Goal: Entertainment & Leisure: Consume media (video, audio)

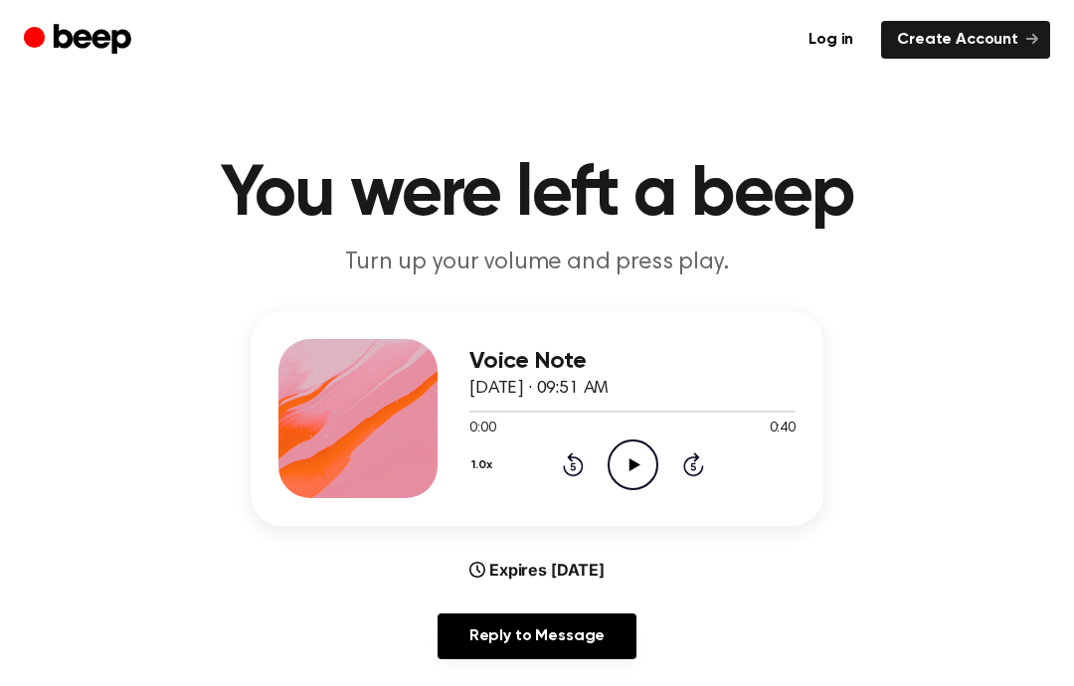
click at [620, 435] on div "0:00 0:40" at bounding box center [632, 429] width 326 height 21
click at [637, 475] on icon "Play Audio" at bounding box center [632, 464] width 51 height 51
click at [605, 463] on div "1.0x Rewind 5 seconds Pause Audio Skip 5 seconds" at bounding box center [632, 464] width 326 height 51
click at [566, 457] on icon "Rewind 5 seconds" at bounding box center [573, 464] width 22 height 26
click at [577, 473] on icon at bounding box center [573, 464] width 21 height 24
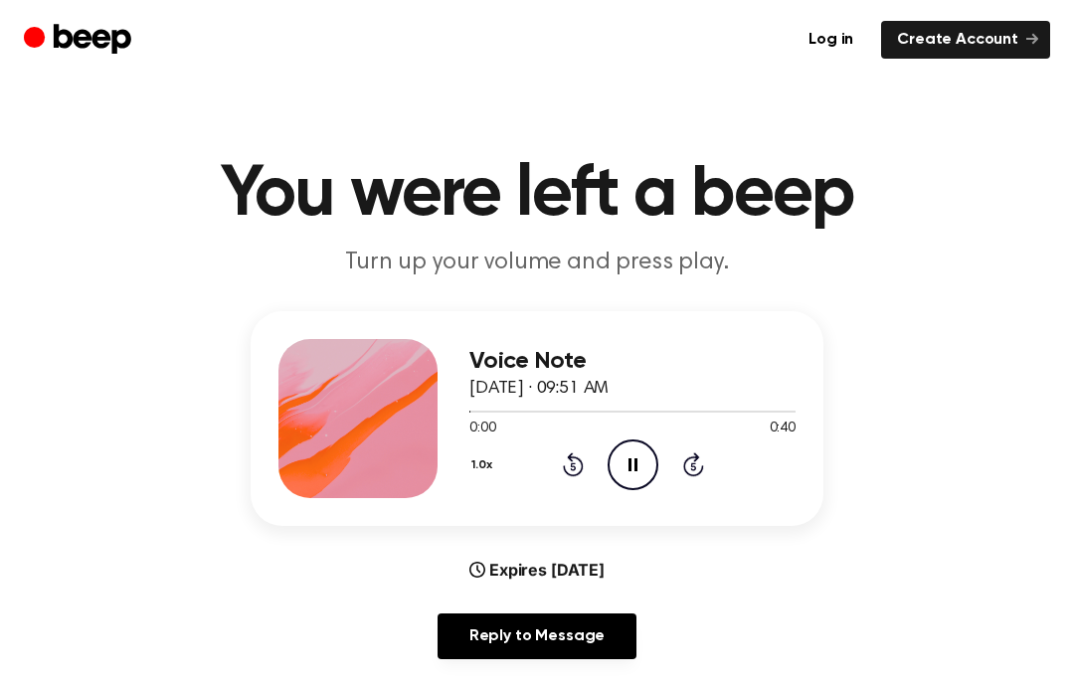
click at [569, 467] on icon "Rewind 5 seconds" at bounding box center [573, 464] width 22 height 26
click at [572, 475] on icon at bounding box center [573, 464] width 21 height 24
click at [572, 465] on icon at bounding box center [572, 467] width 5 height 8
click at [564, 474] on icon "Rewind 5 seconds" at bounding box center [573, 464] width 22 height 26
click at [569, 472] on icon "Rewind 5 seconds" at bounding box center [573, 464] width 22 height 26
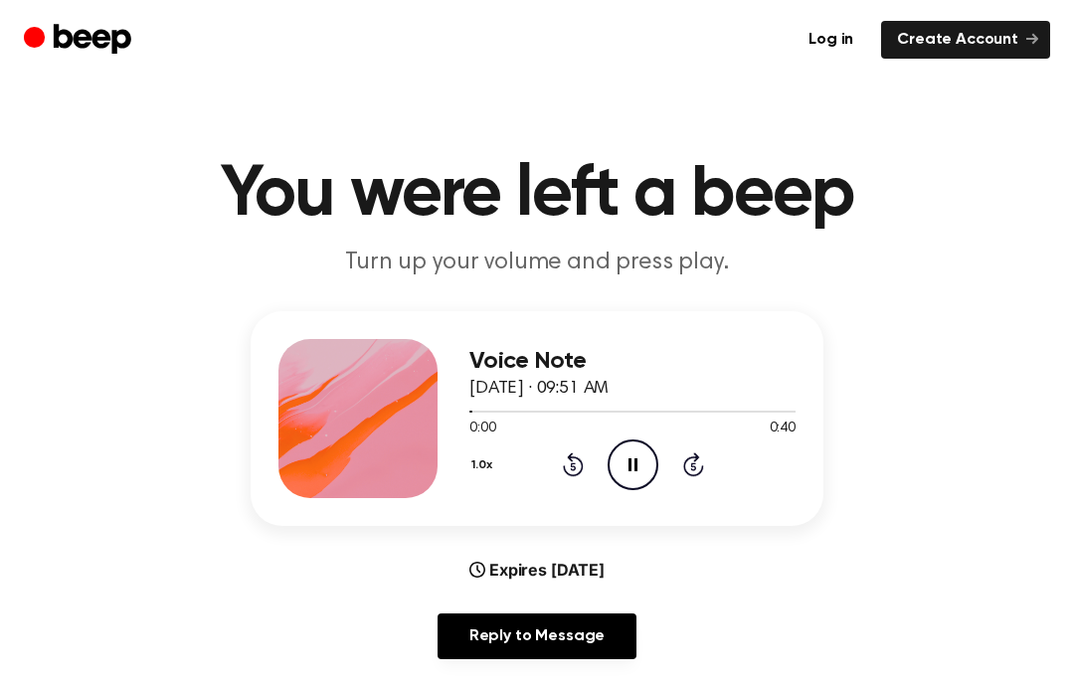
click at [581, 455] on icon "Rewind 5 seconds" at bounding box center [573, 464] width 22 height 26
click at [570, 473] on icon at bounding box center [573, 464] width 21 height 24
click at [568, 471] on icon "Rewind 5 seconds" at bounding box center [573, 464] width 22 height 26
click at [631, 473] on icon "Play Audio" at bounding box center [632, 464] width 51 height 51
click at [633, 468] on icon "Play Audio" at bounding box center [632, 464] width 51 height 51
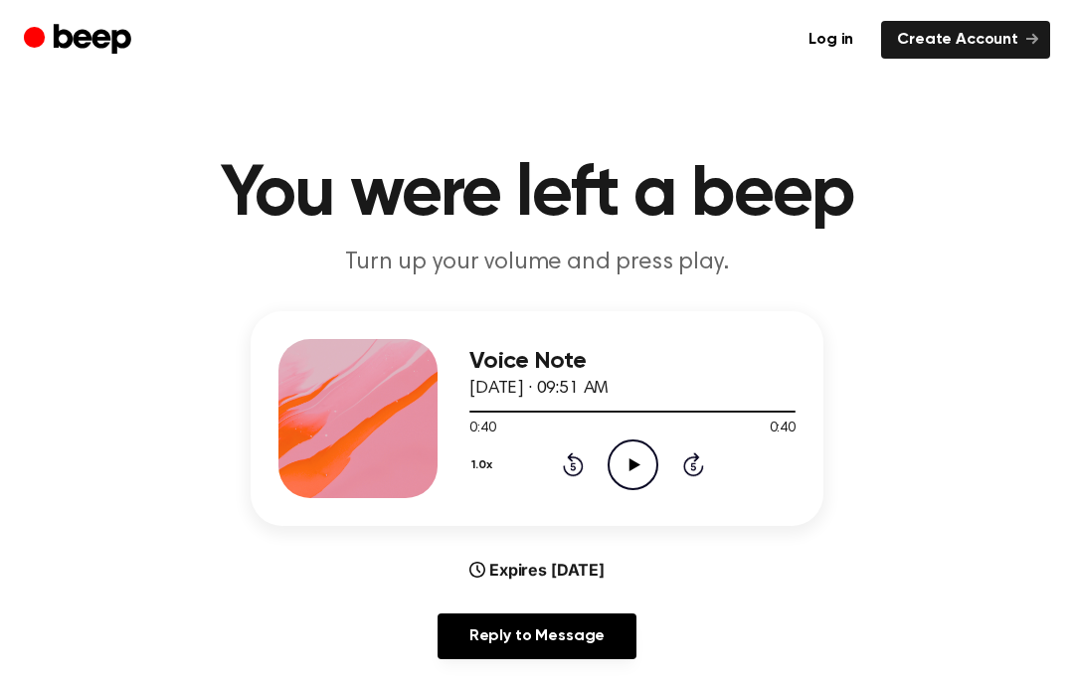
click at [641, 467] on icon "Play Audio" at bounding box center [632, 464] width 51 height 51
click at [682, 473] on icon "Skip 5 seconds" at bounding box center [693, 464] width 22 height 26
click at [691, 473] on icon "Skip 5 seconds" at bounding box center [693, 464] width 22 height 26
click at [684, 495] on div "Voice Note [DATE] · 09:51 AM 0:19 0:40 Your browser does not support the [objec…" at bounding box center [632, 418] width 326 height 159
click at [694, 470] on icon at bounding box center [692, 467] width 5 height 8
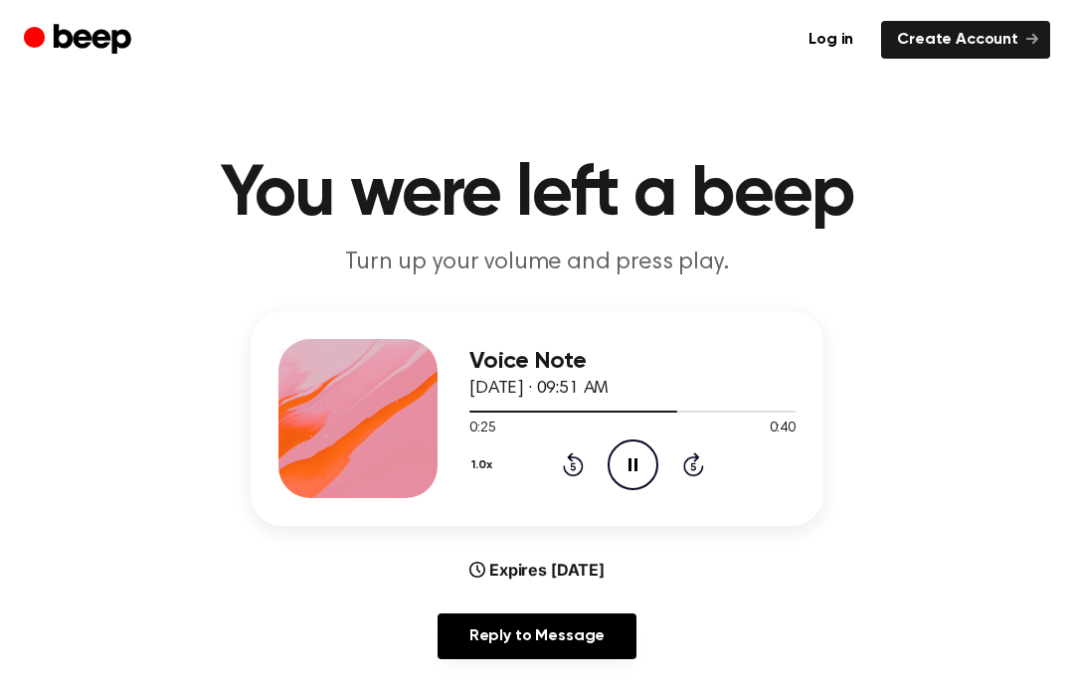
click at [691, 470] on icon "Skip 5 seconds" at bounding box center [693, 464] width 22 height 26
click at [684, 471] on icon at bounding box center [693, 464] width 21 height 24
click at [677, 480] on div "1.0x Rewind 5 seconds Pause Audio Skip 5 seconds" at bounding box center [632, 464] width 326 height 51
click at [703, 462] on icon "Skip 5 seconds" at bounding box center [693, 464] width 22 height 26
click at [635, 470] on icon "Play Audio" at bounding box center [632, 464] width 51 height 51
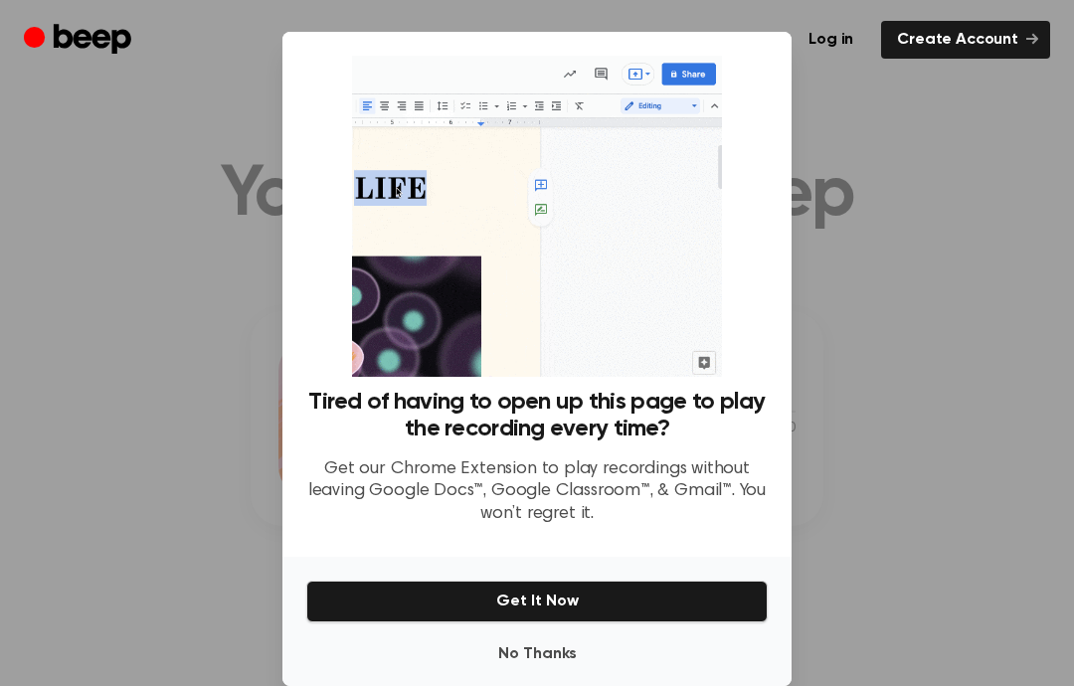
click at [529, 674] on button "No Thanks" at bounding box center [536, 654] width 461 height 40
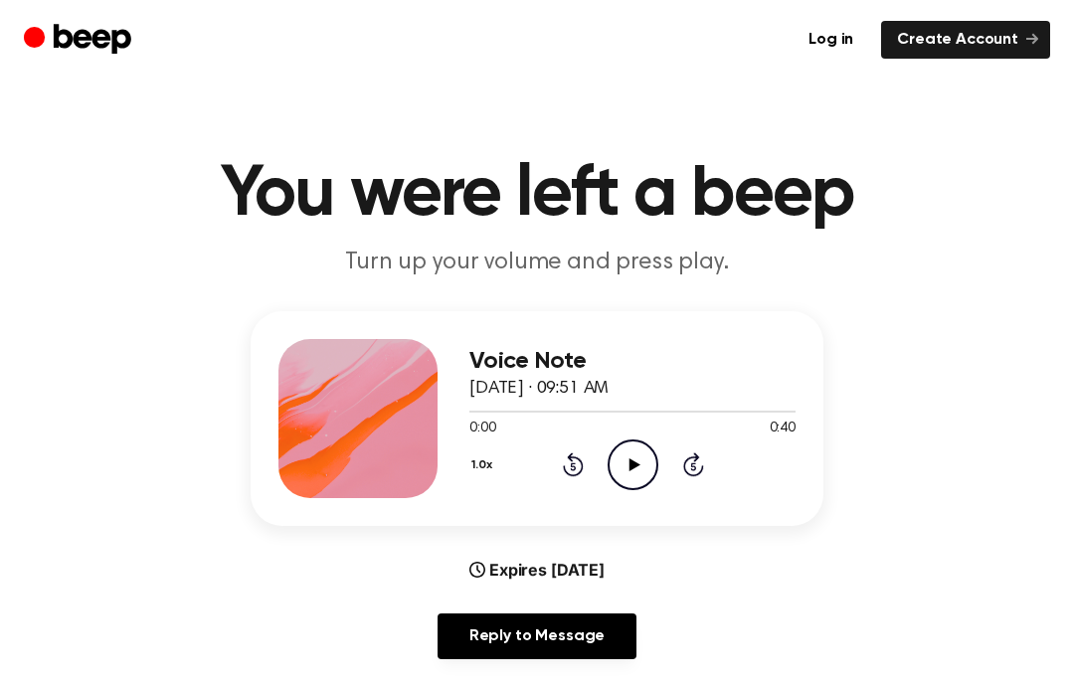
click at [528, 679] on main "You were left a beep Turn up your volume and press play. Voice Note [DATE] · 09…" at bounding box center [537, 641] width 1074 height 1282
click at [640, 461] on icon "Play Audio" at bounding box center [632, 464] width 51 height 51
